Goal: Task Accomplishment & Management: Manage account settings

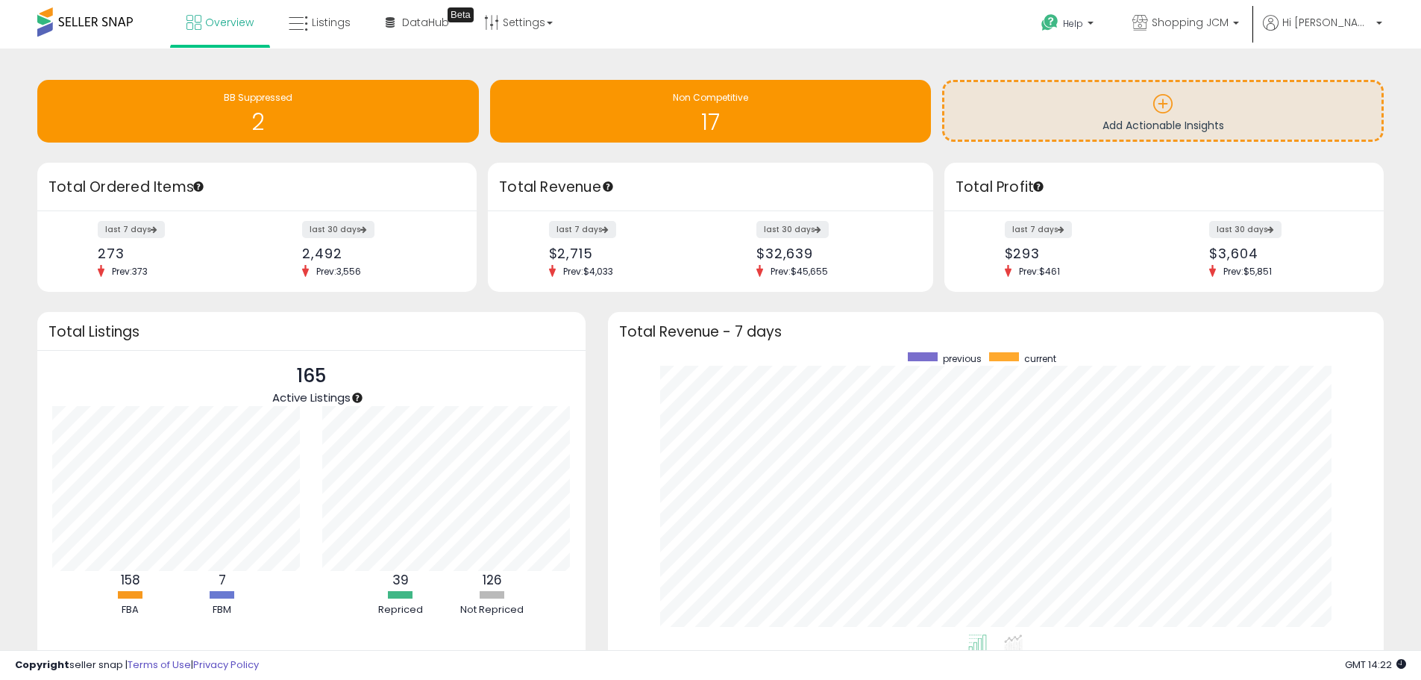
scroll to position [282, 747]
click at [695, 104] on div "Non Competitive" at bounding box center [711, 98] width 427 height 14
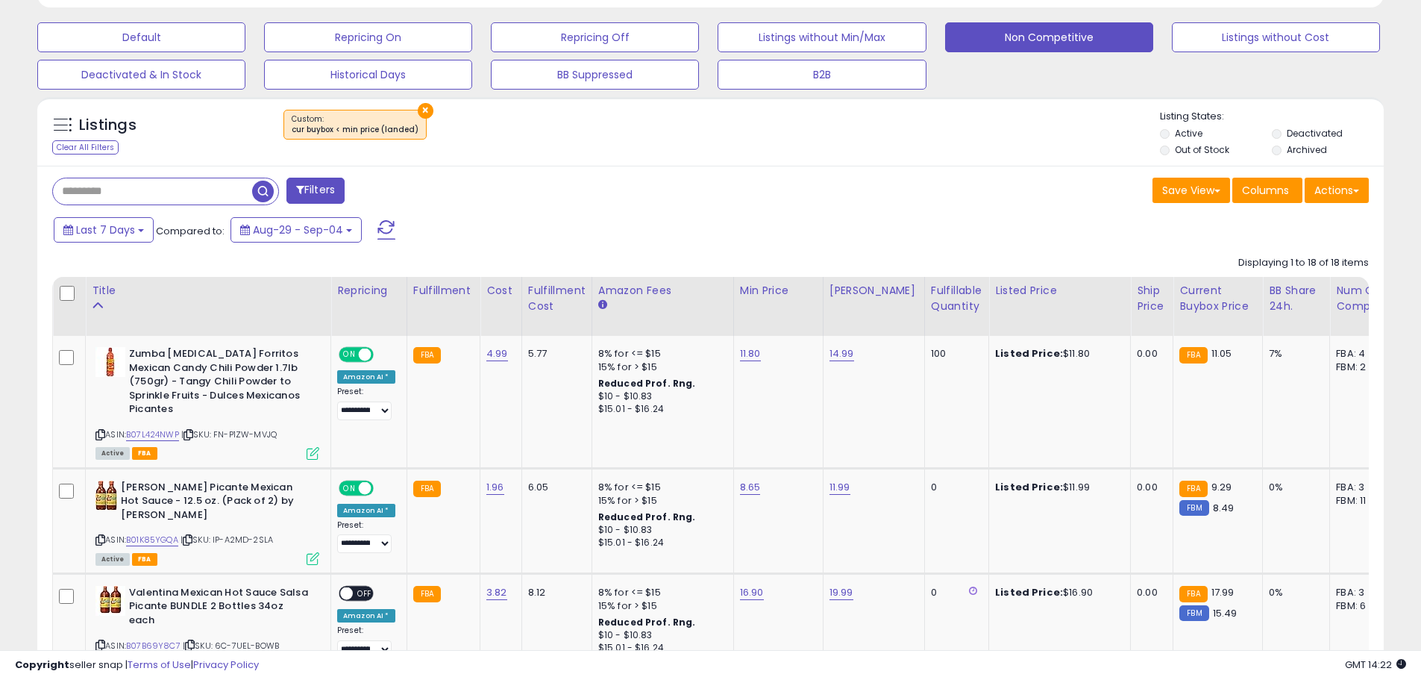
scroll to position [522, 0]
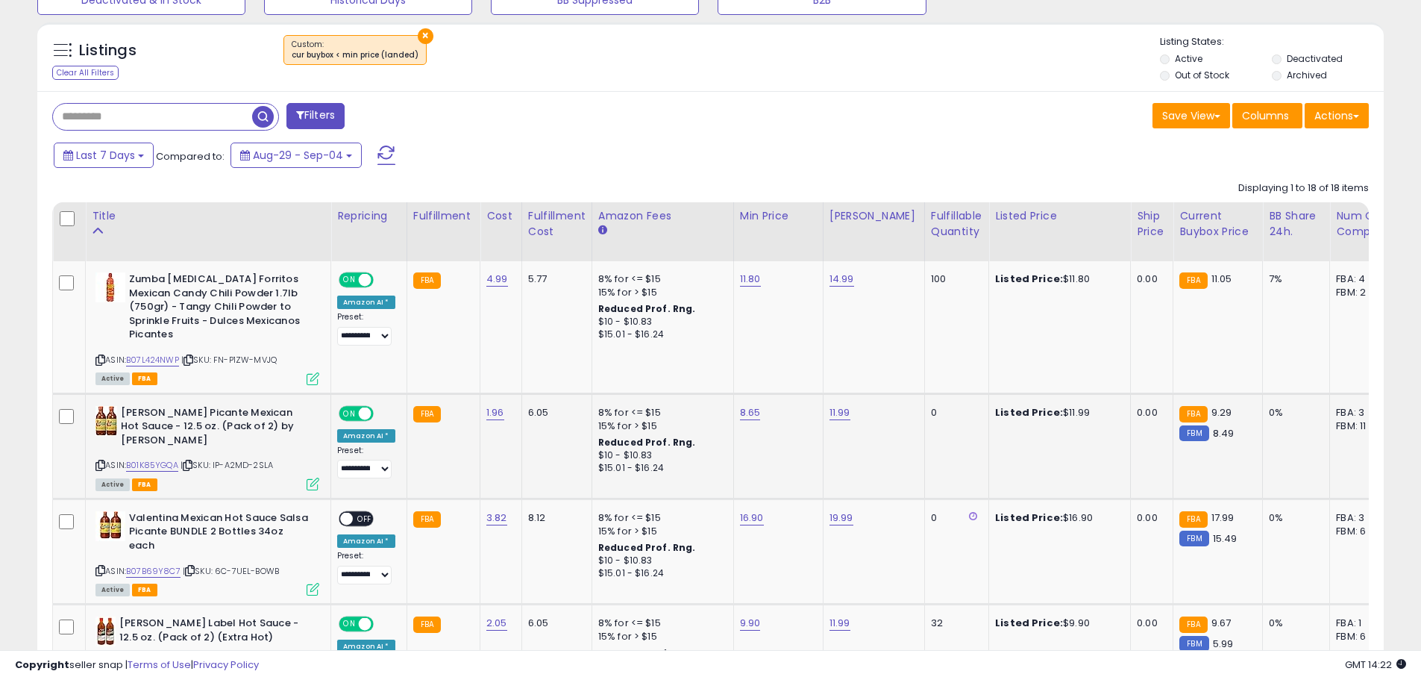
click at [356, 407] on span "ON" at bounding box center [349, 413] width 19 height 13
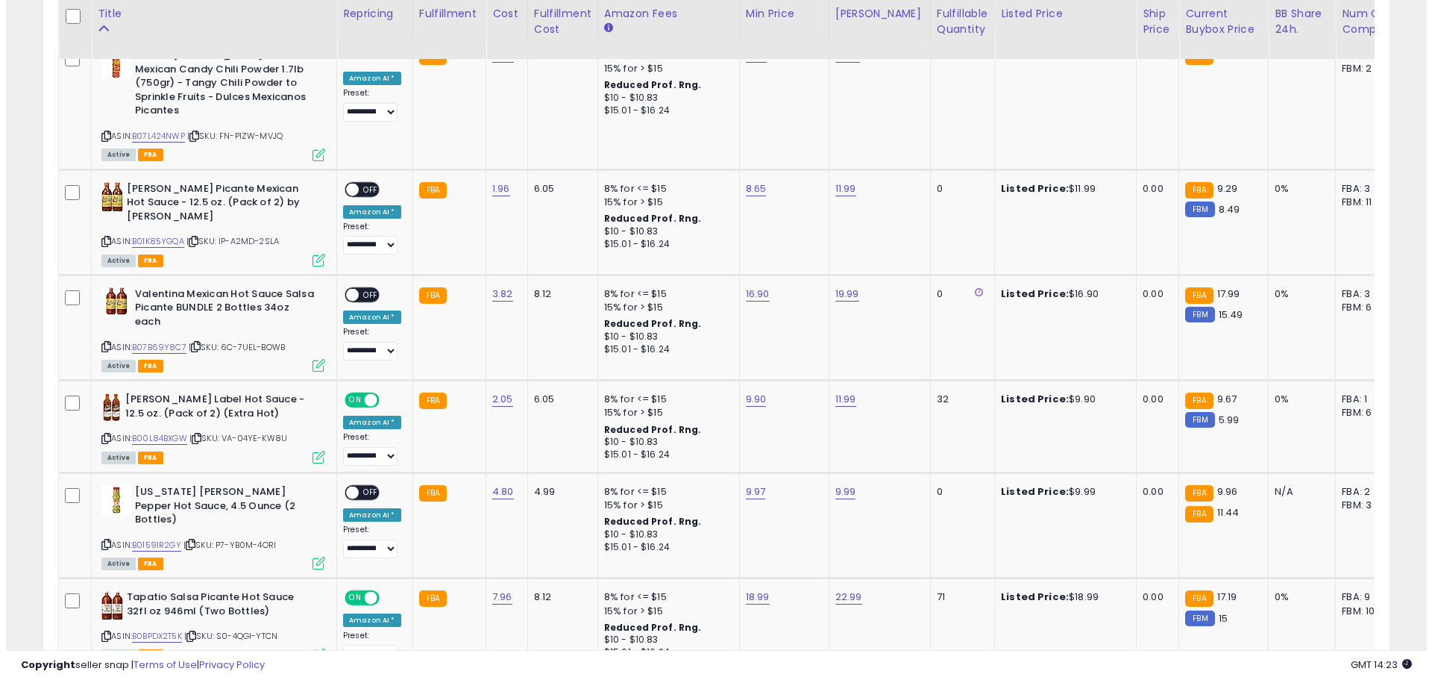
scroll to position [821, 0]
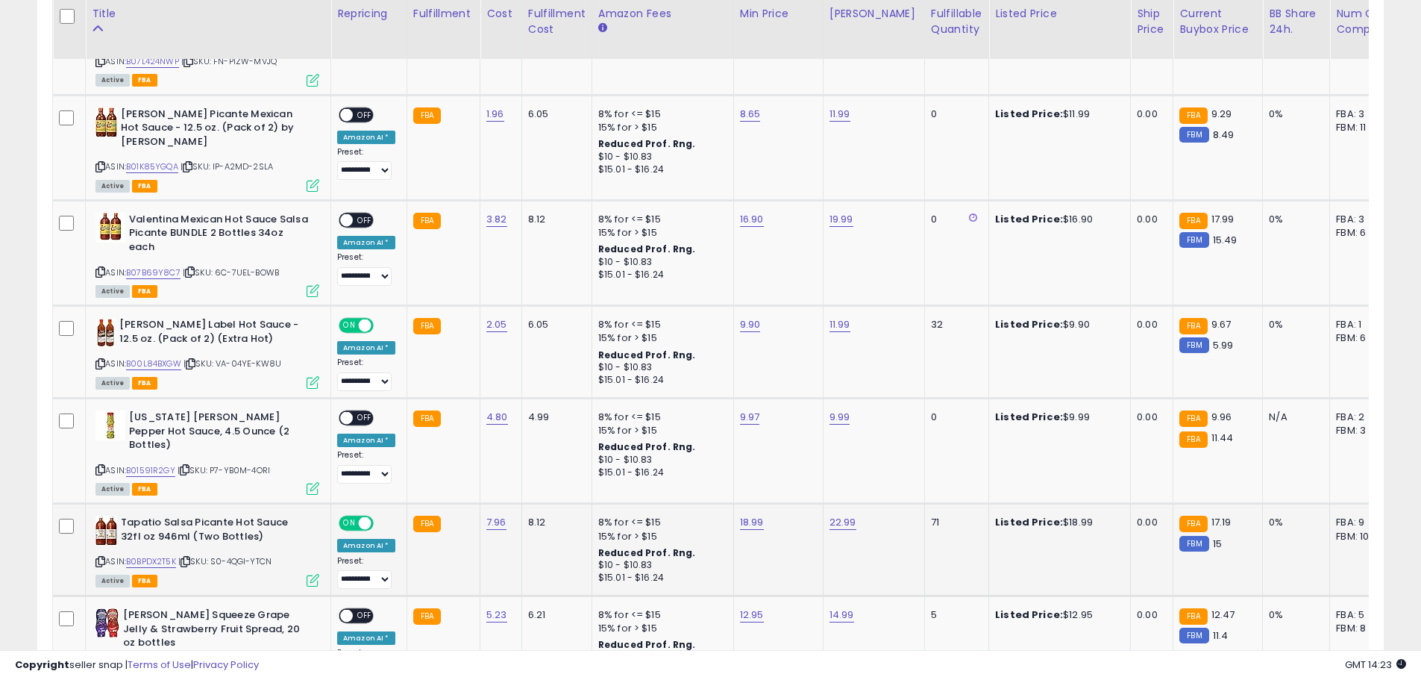
click at [314, 574] on icon at bounding box center [313, 580] width 13 height 13
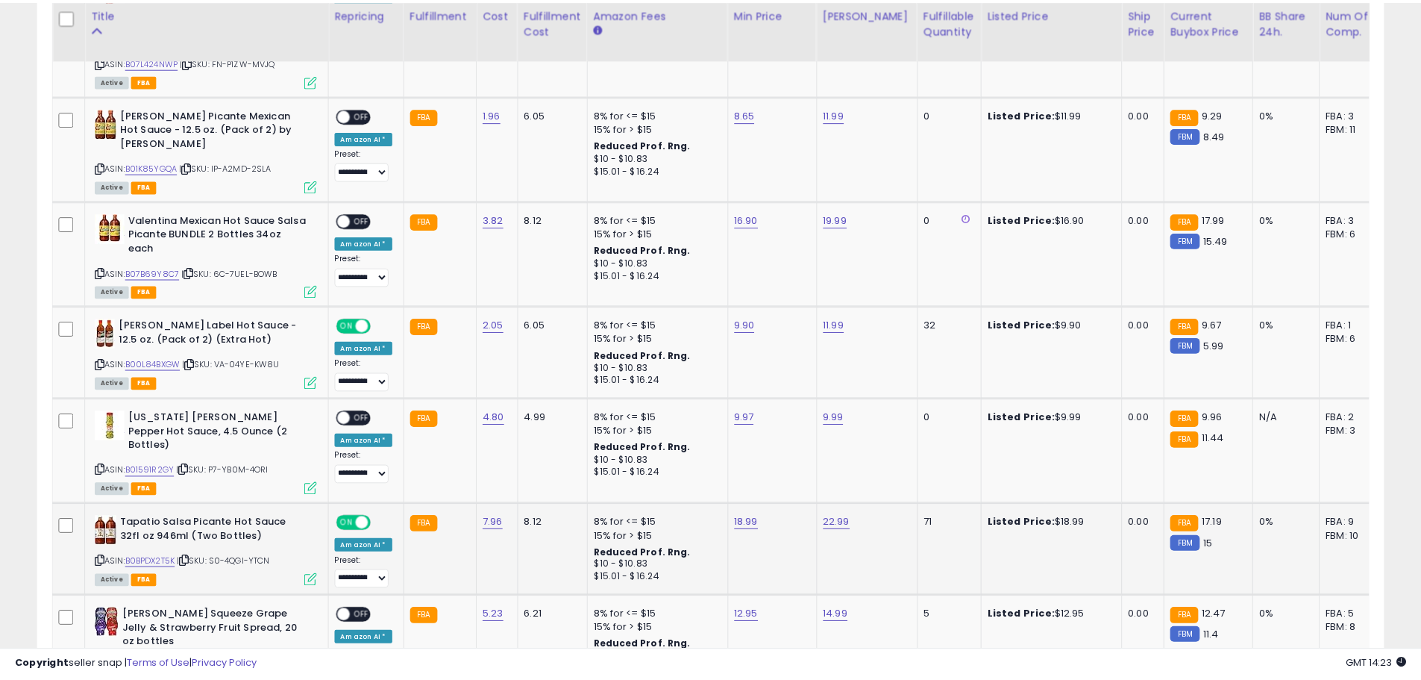
scroll to position [306, 788]
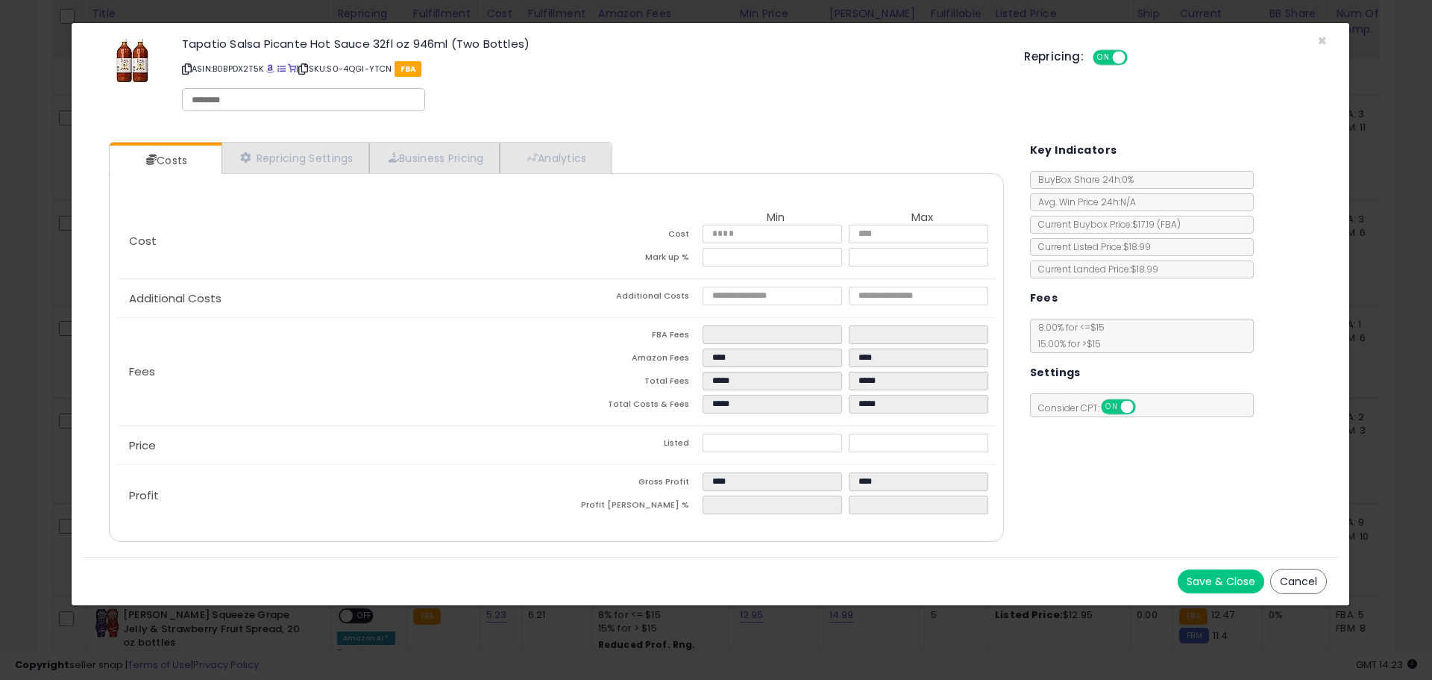
click at [1307, 577] on button "Cancel" at bounding box center [1299, 580] width 57 height 25
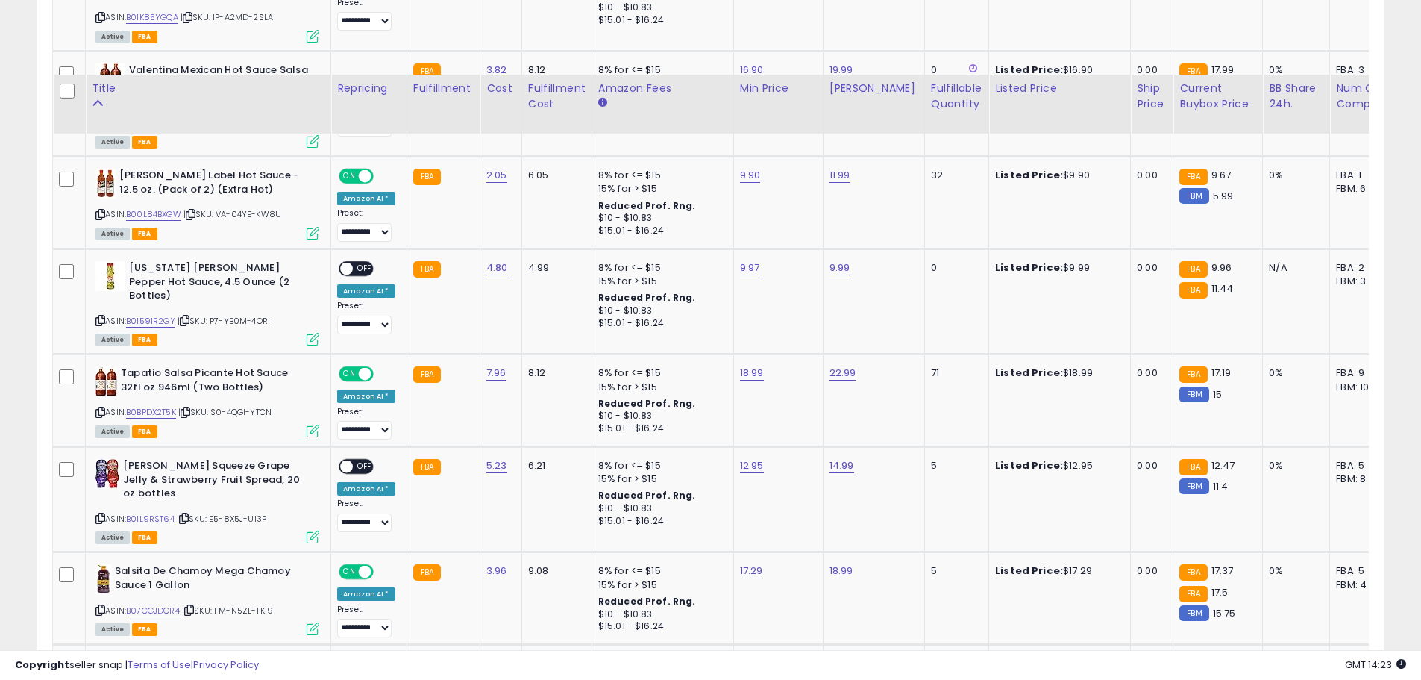
scroll to position [1044, 0]
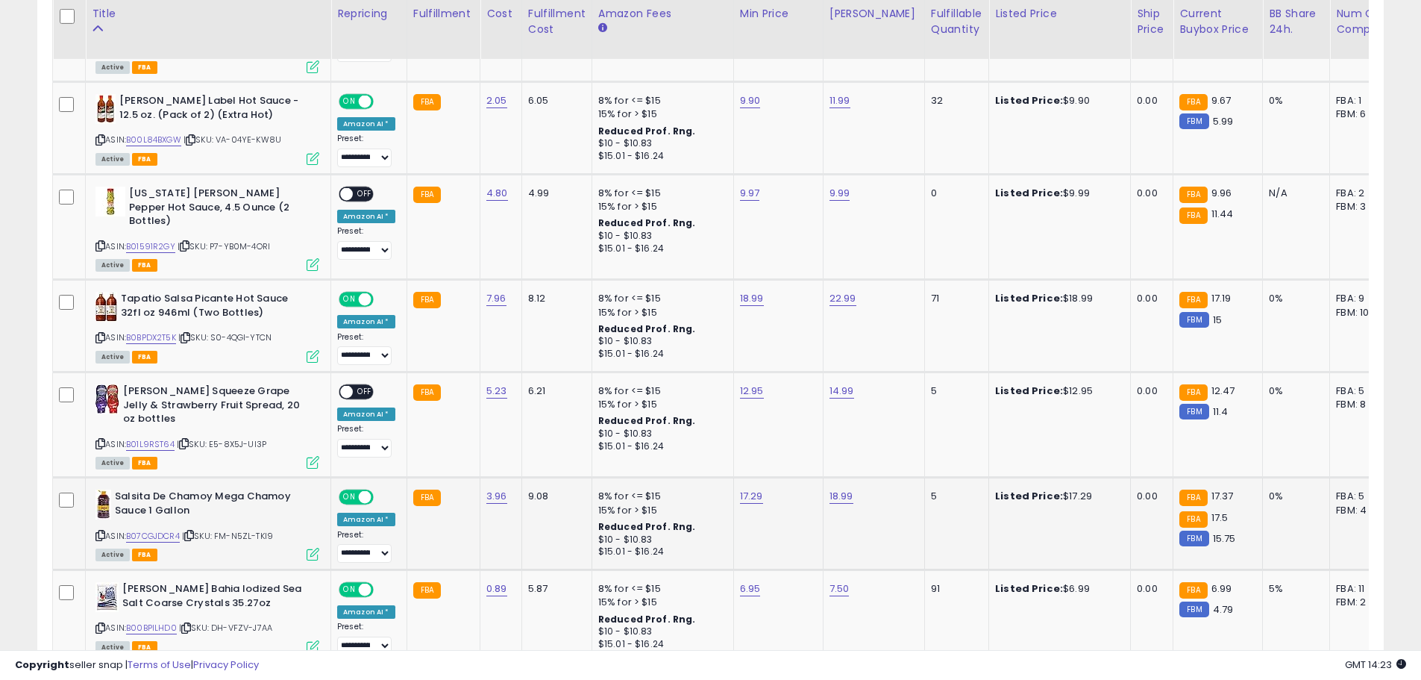
click at [763, 489] on div "17.29" at bounding box center [776, 495] width 72 height 13
click at [756, 489] on link "17.29" at bounding box center [751, 496] width 23 height 15
type input "*****"
click button "submit" at bounding box center [788, 418] width 25 height 22
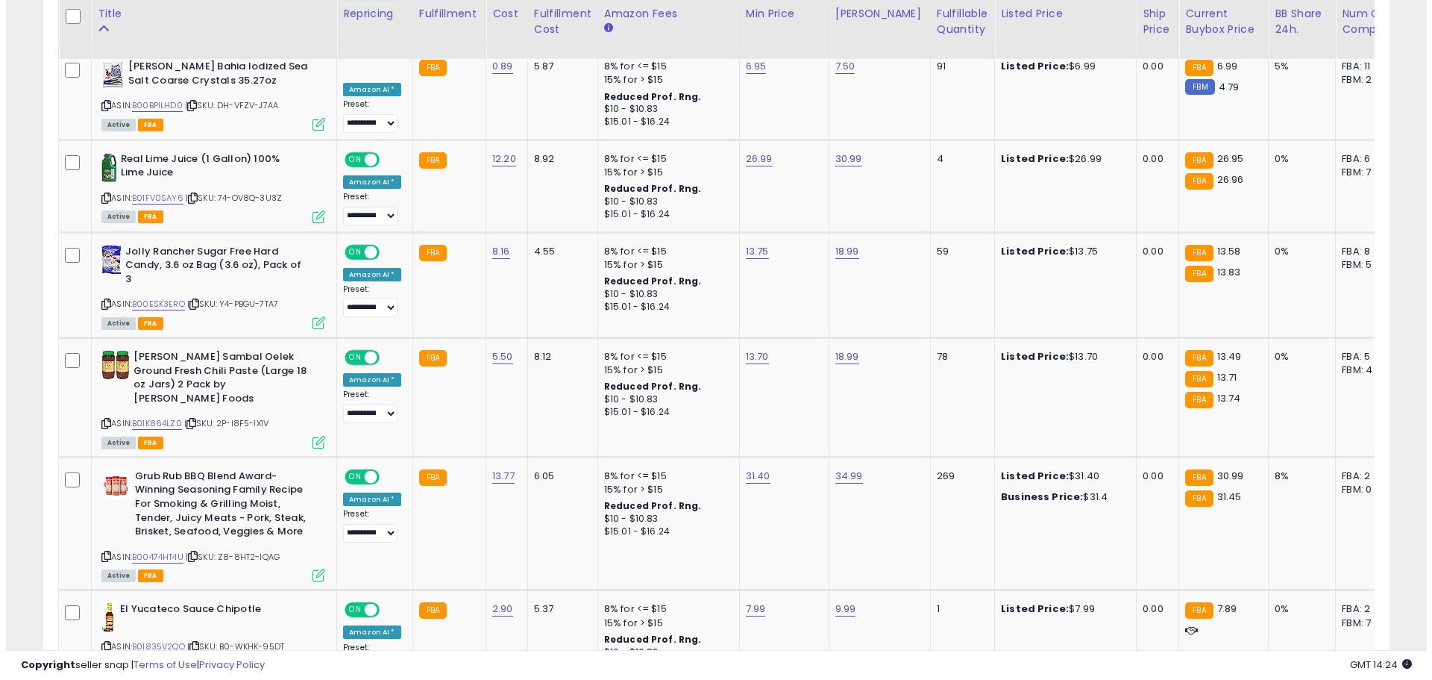
scroll to position [1641, 0]
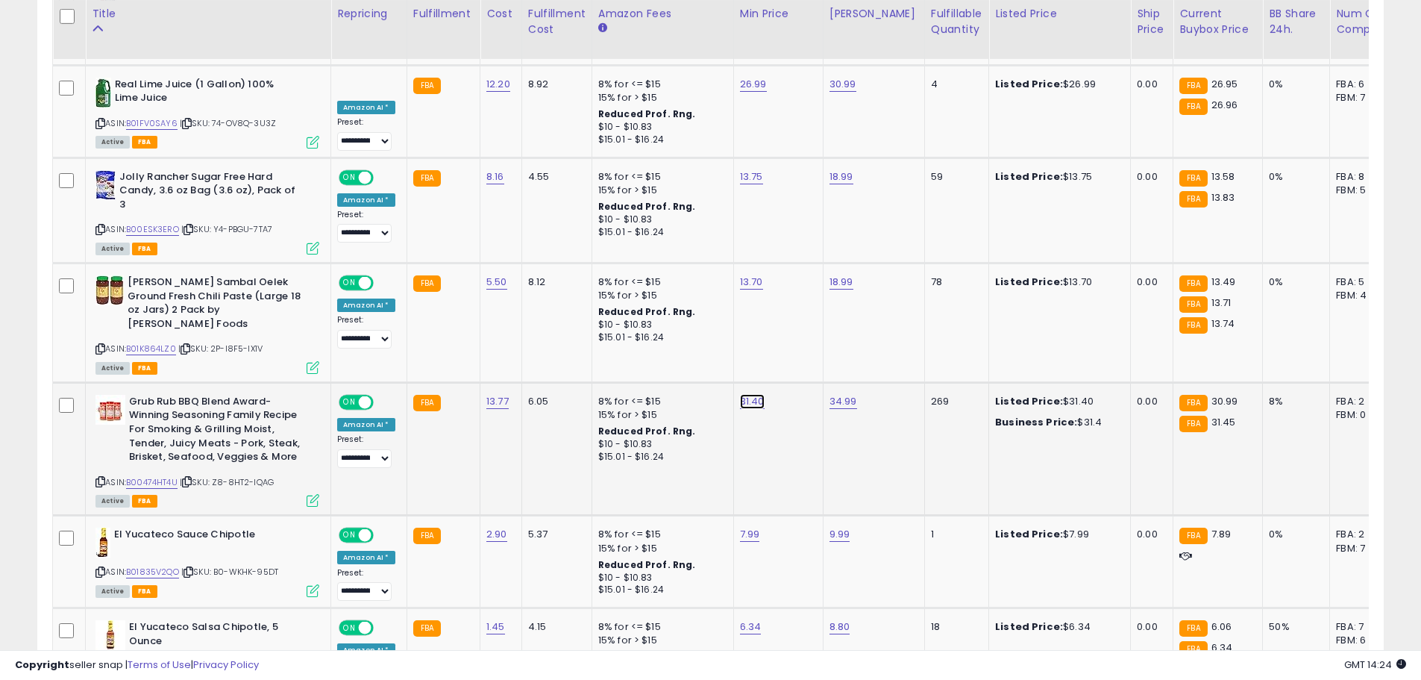
click at [746, 394] on link "31.40" at bounding box center [752, 401] width 25 height 15
type input "*"
type input "**"
type input "*****"
click button "submit" at bounding box center [788, 309] width 25 height 22
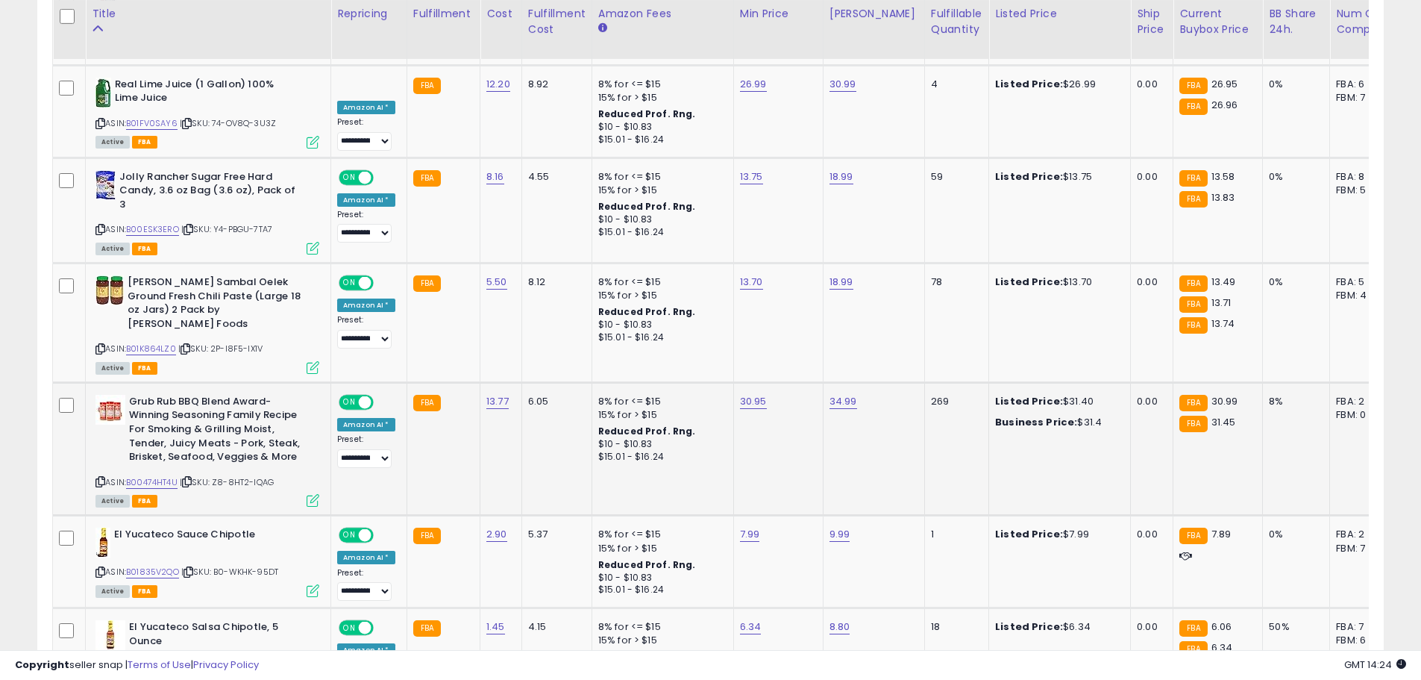
click at [313, 494] on icon at bounding box center [313, 500] width 13 height 13
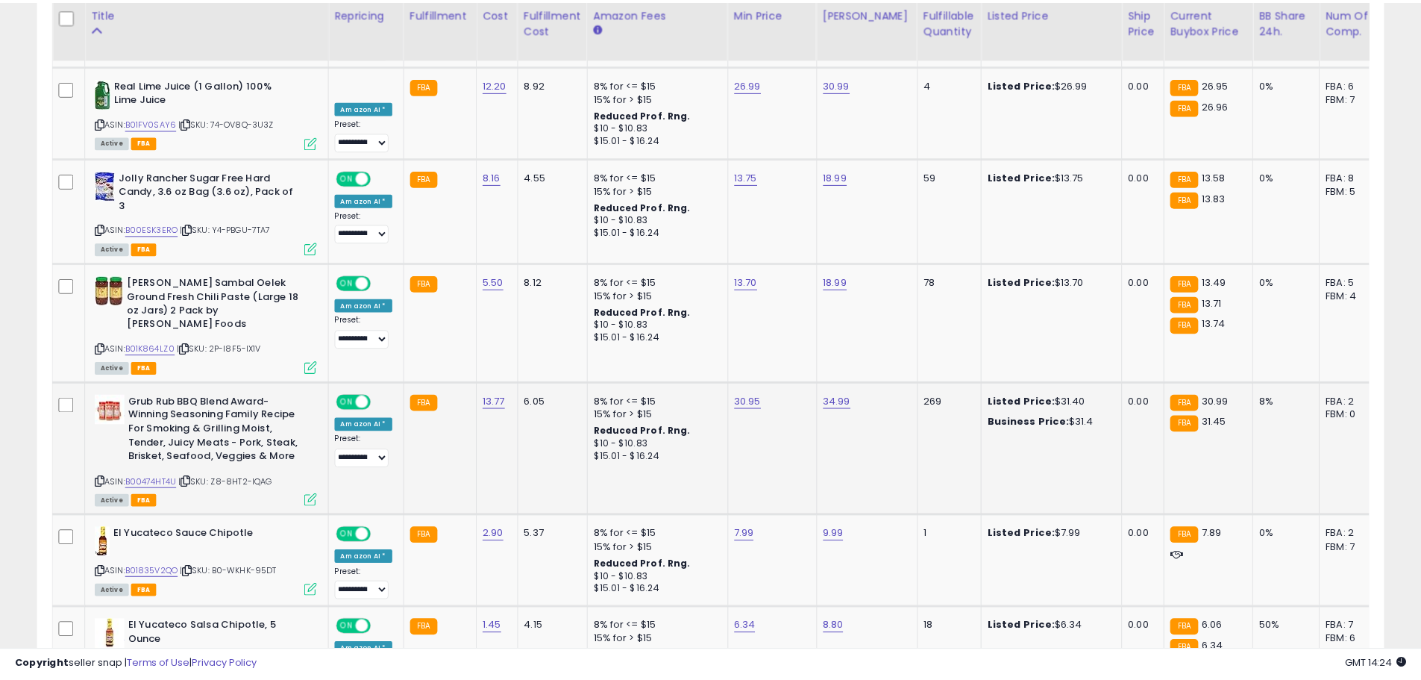
scroll to position [306, 788]
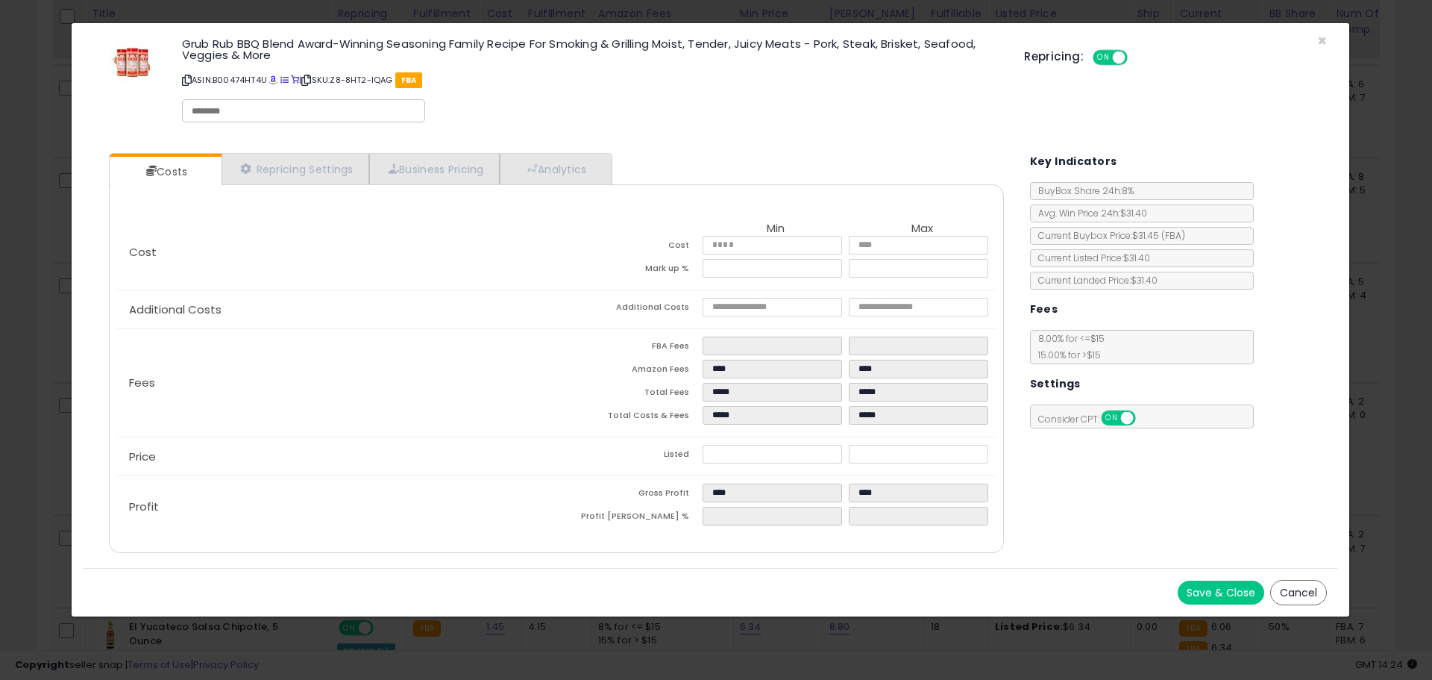
click at [1294, 595] on button "Cancel" at bounding box center [1299, 592] width 57 height 25
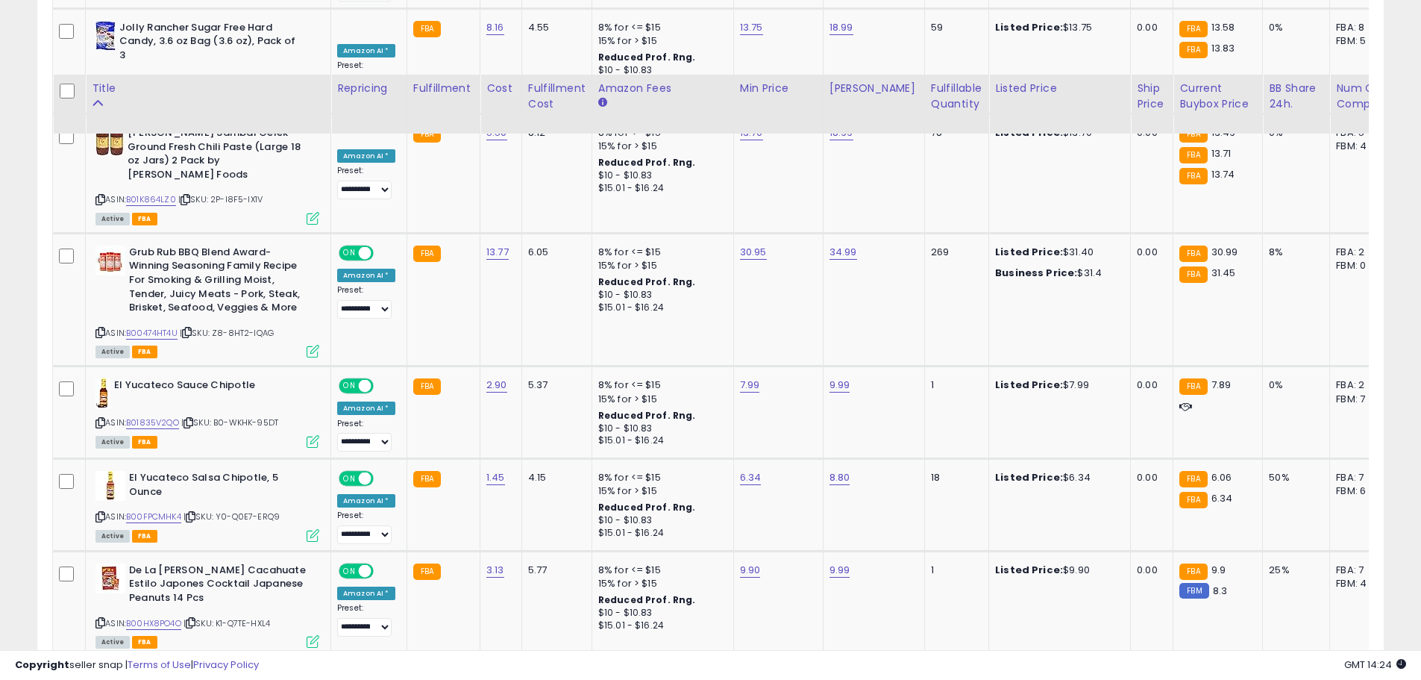
scroll to position [1865, 0]
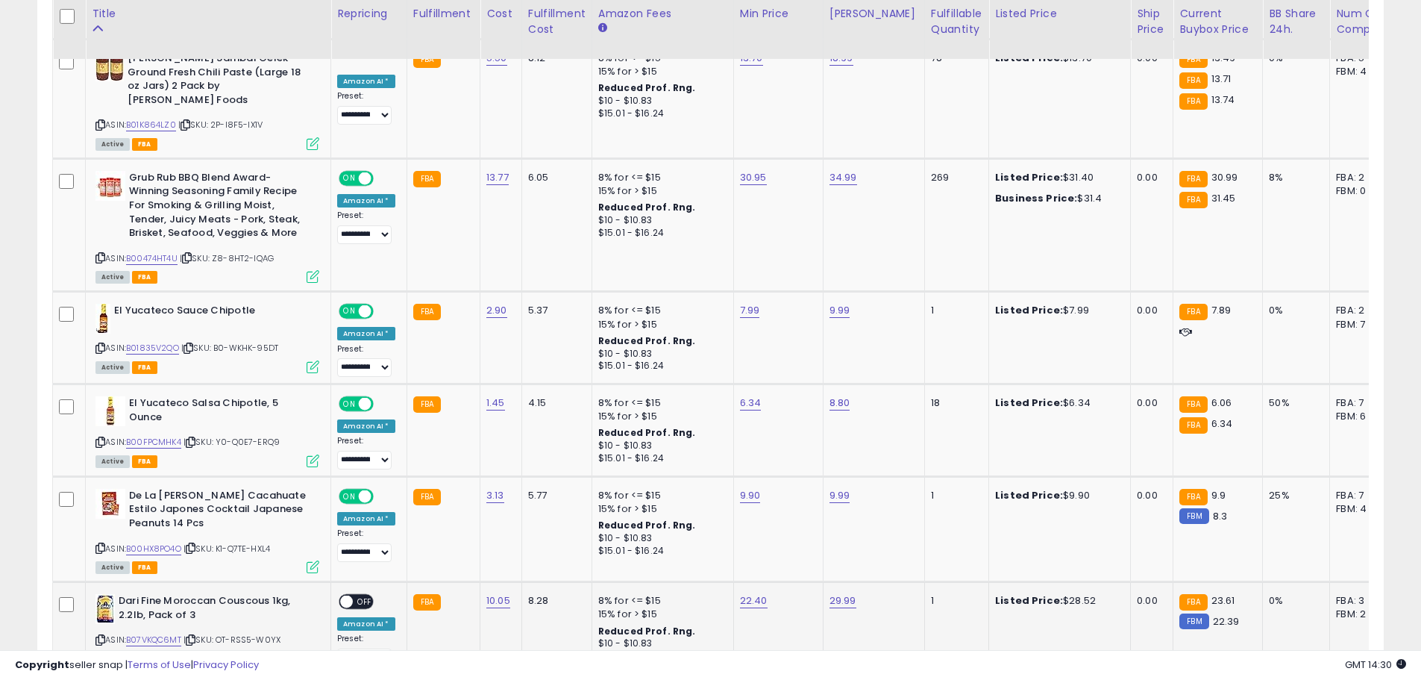
click at [361, 595] on span "OFF" at bounding box center [365, 601] width 24 height 13
